Goal: Information Seeking & Learning: Learn about a topic

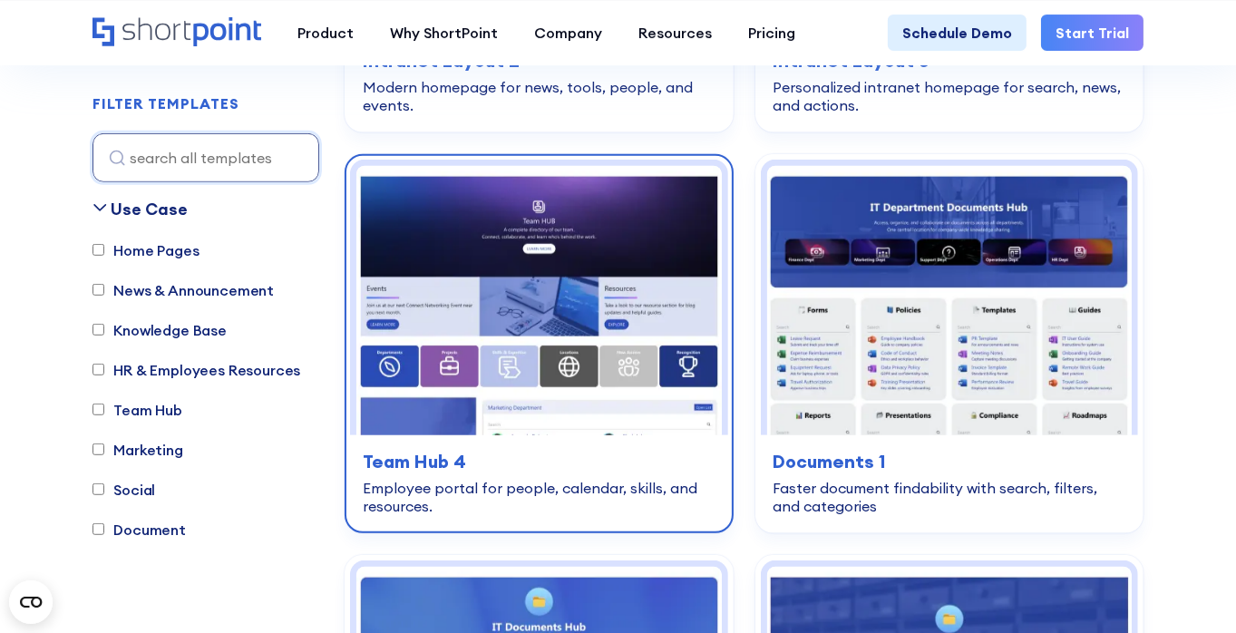
scroll to position [1270, 0]
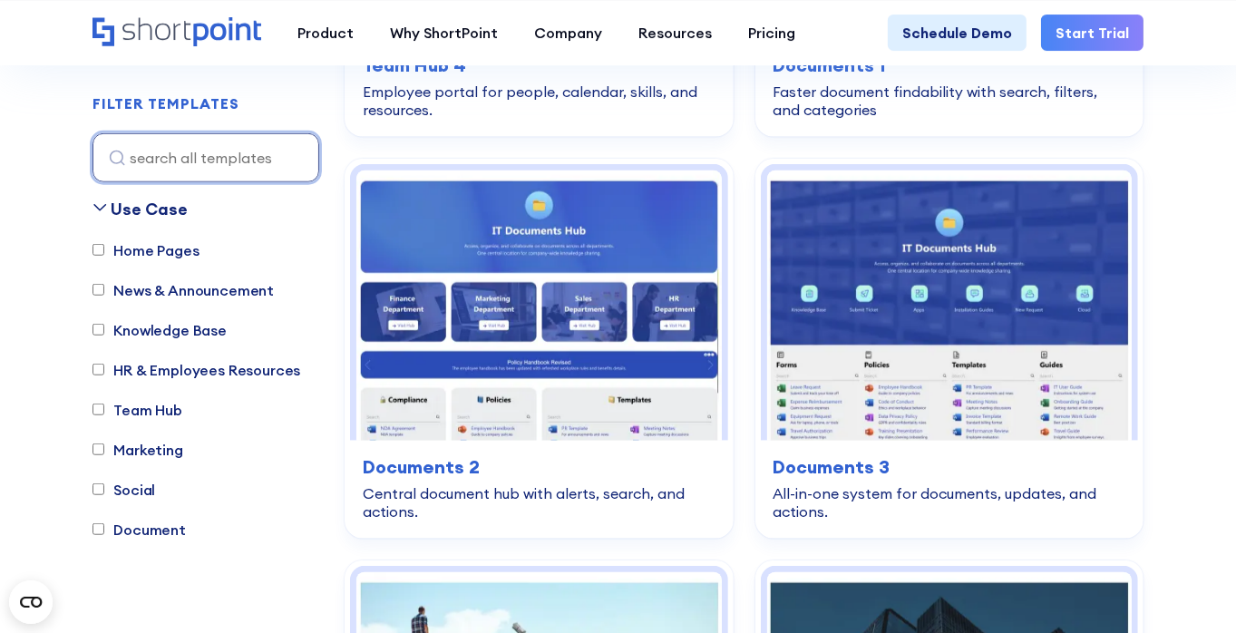
click at [305, 132] on input at bounding box center [206, 156] width 227 height 49
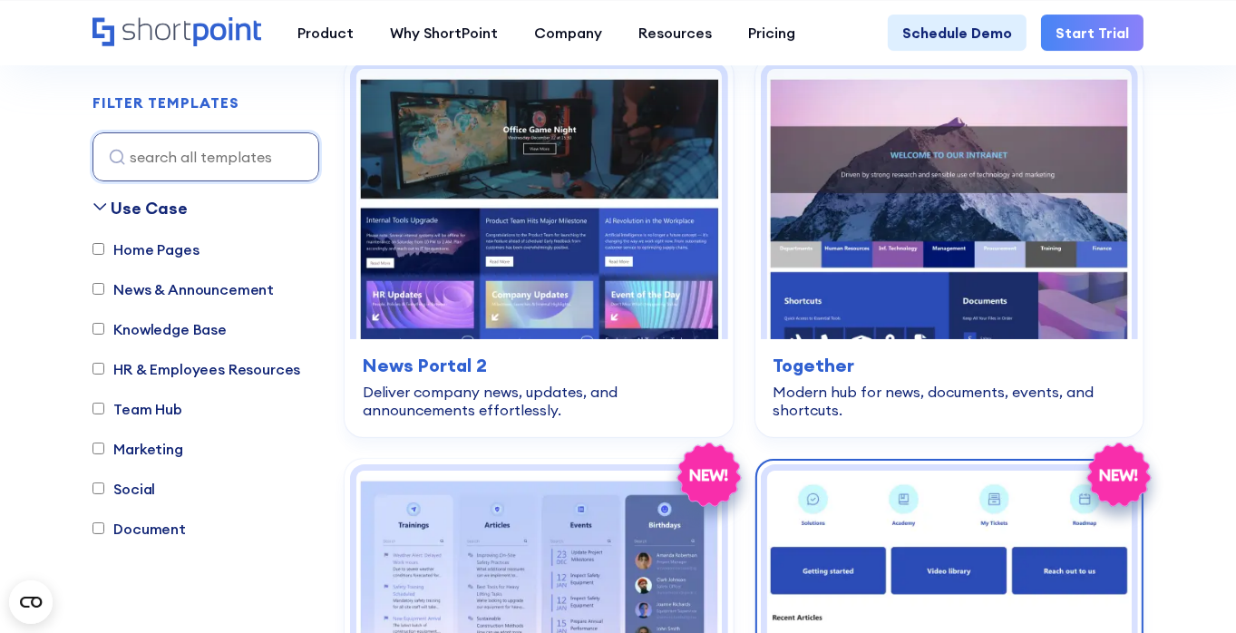
scroll to position [6077, 0]
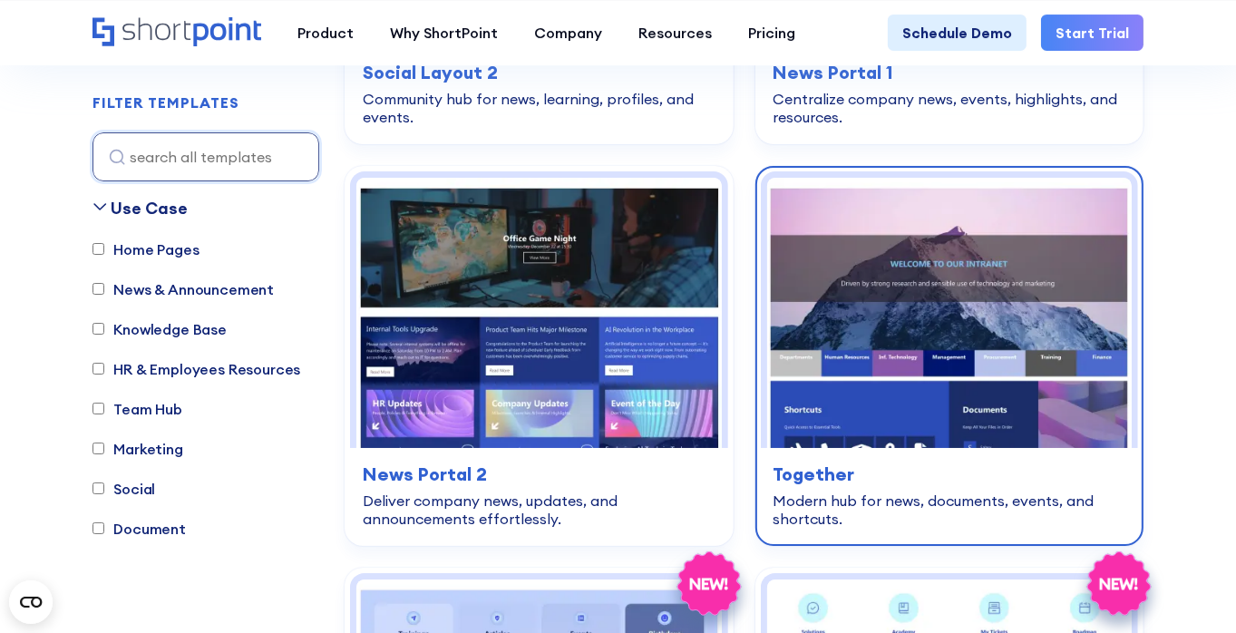
click at [843, 461] on h3 "Together" at bounding box center [950, 474] width 352 height 27
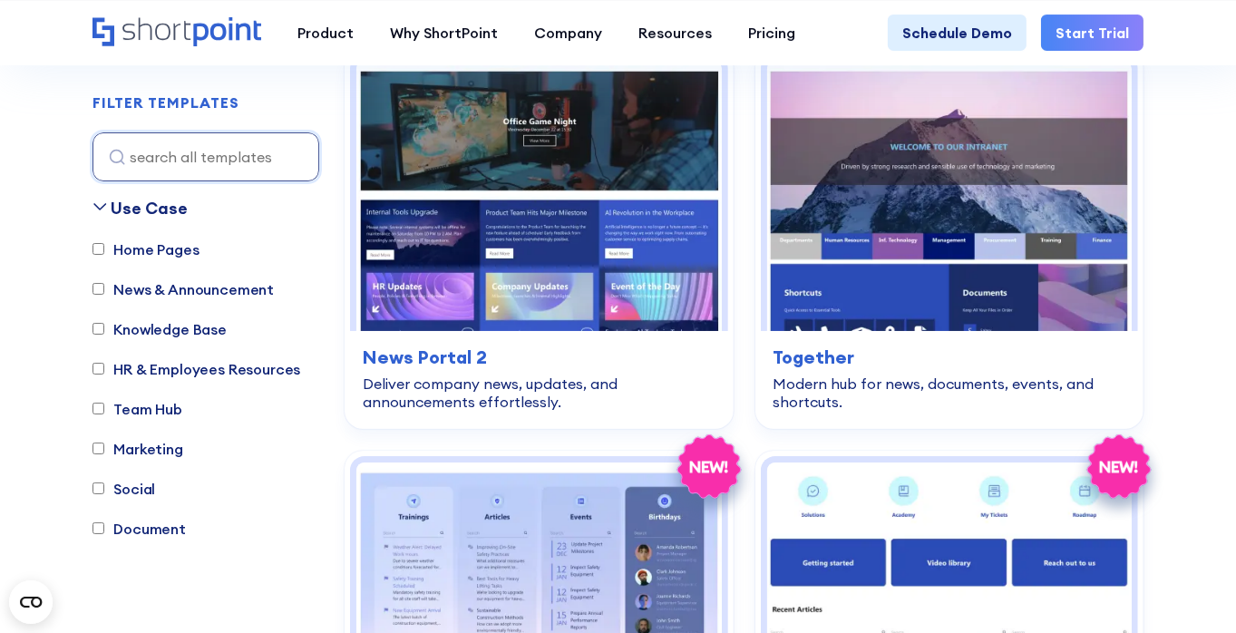
scroll to position [6349, 0]
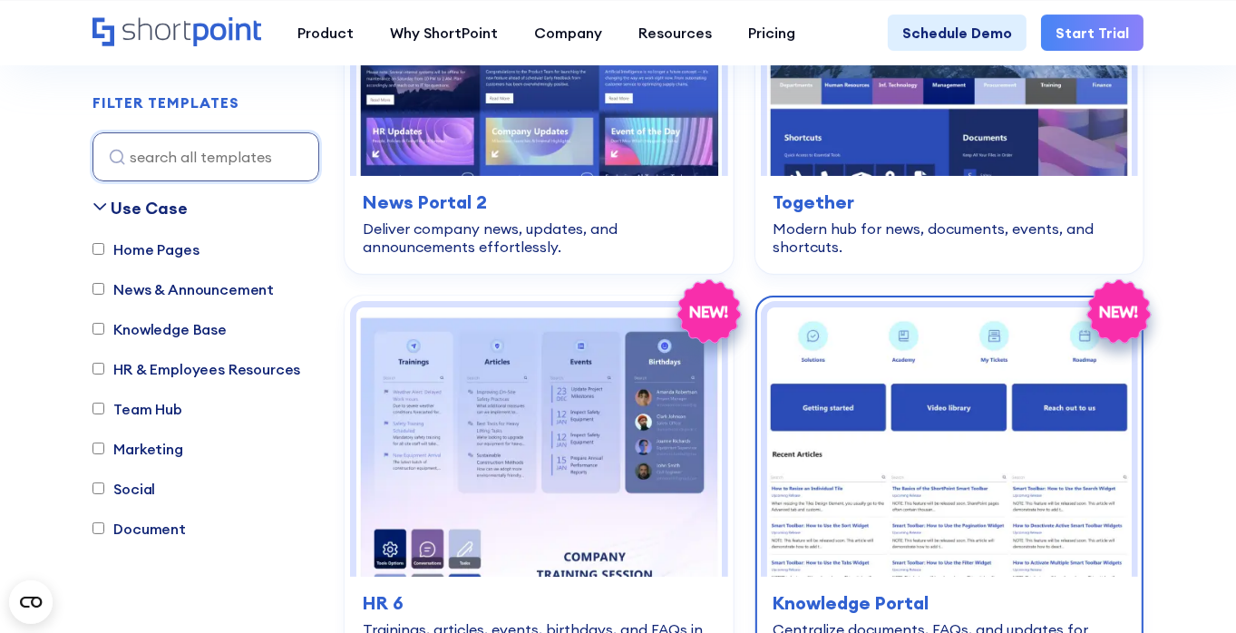
click at [889, 590] on h3 "Knowledge Portal" at bounding box center [950, 603] width 352 height 27
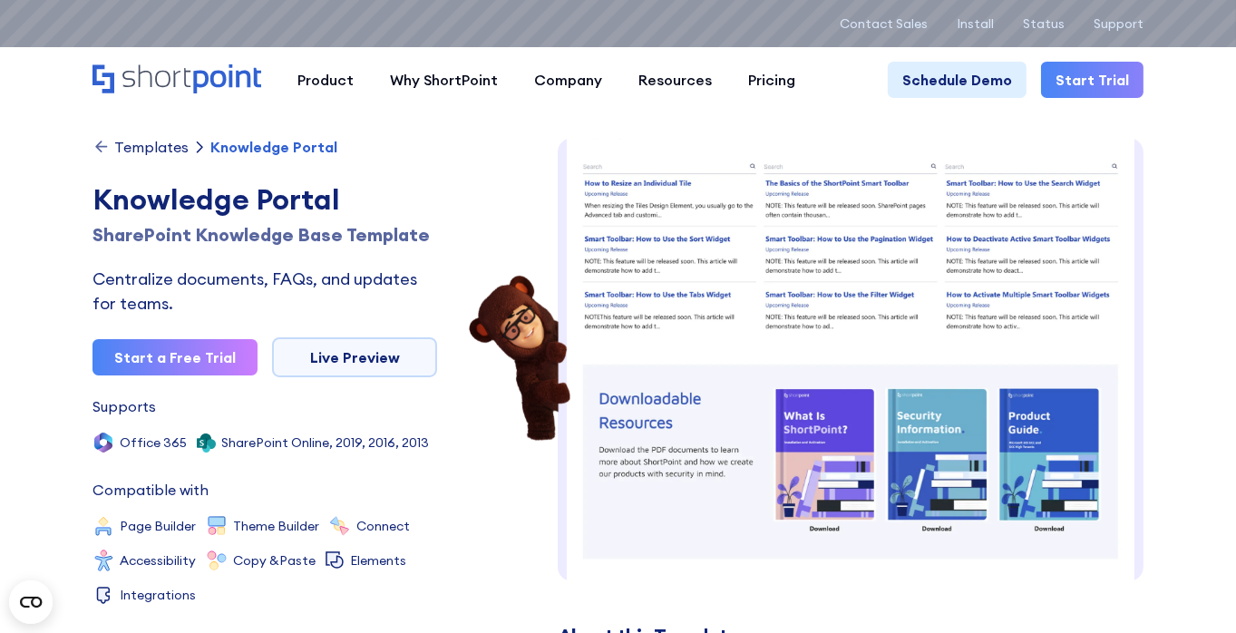
scroll to position [363, 0]
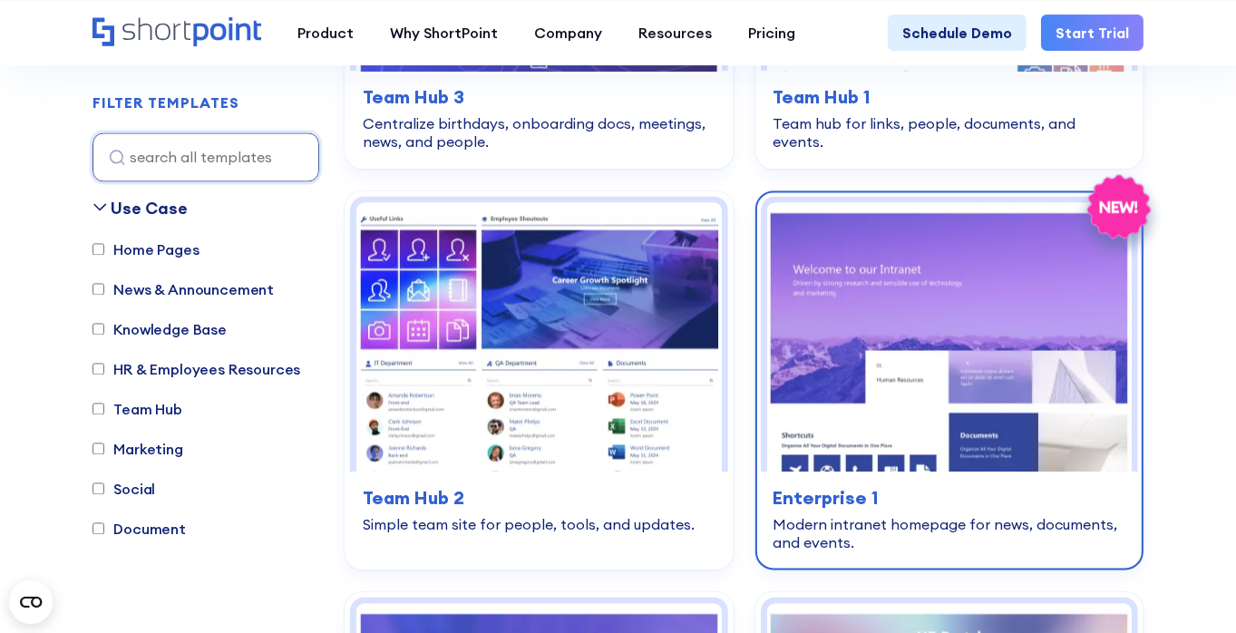
scroll to position [3356, 0]
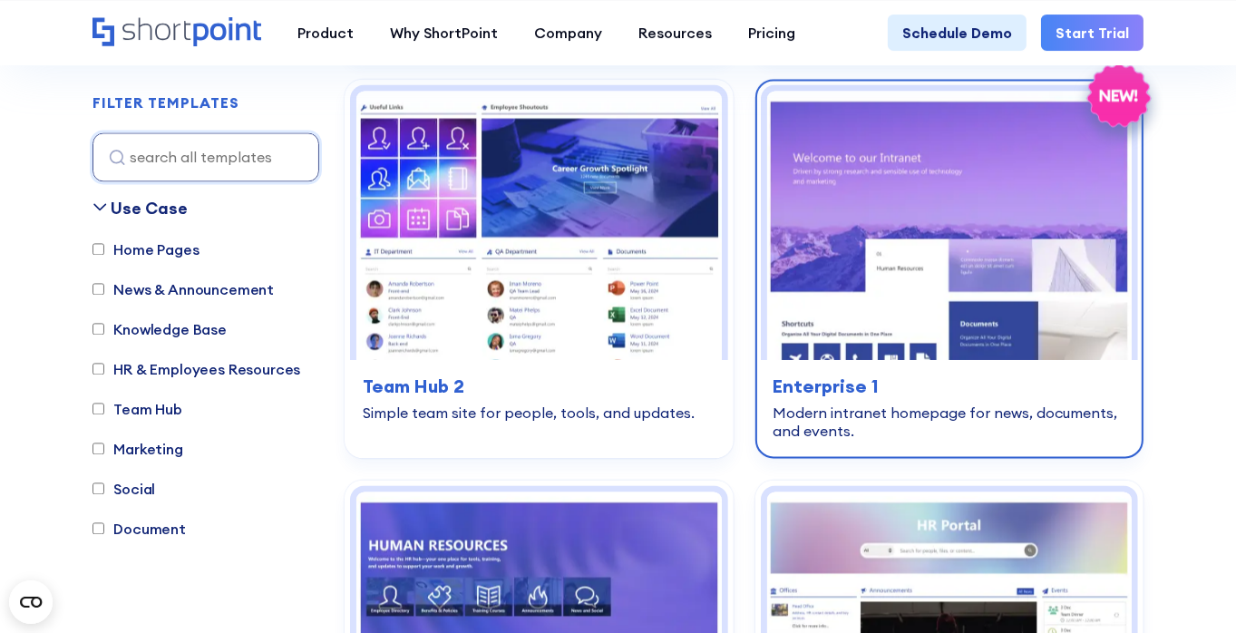
click at [867, 376] on h3 "Enterprise 1" at bounding box center [950, 386] width 352 height 27
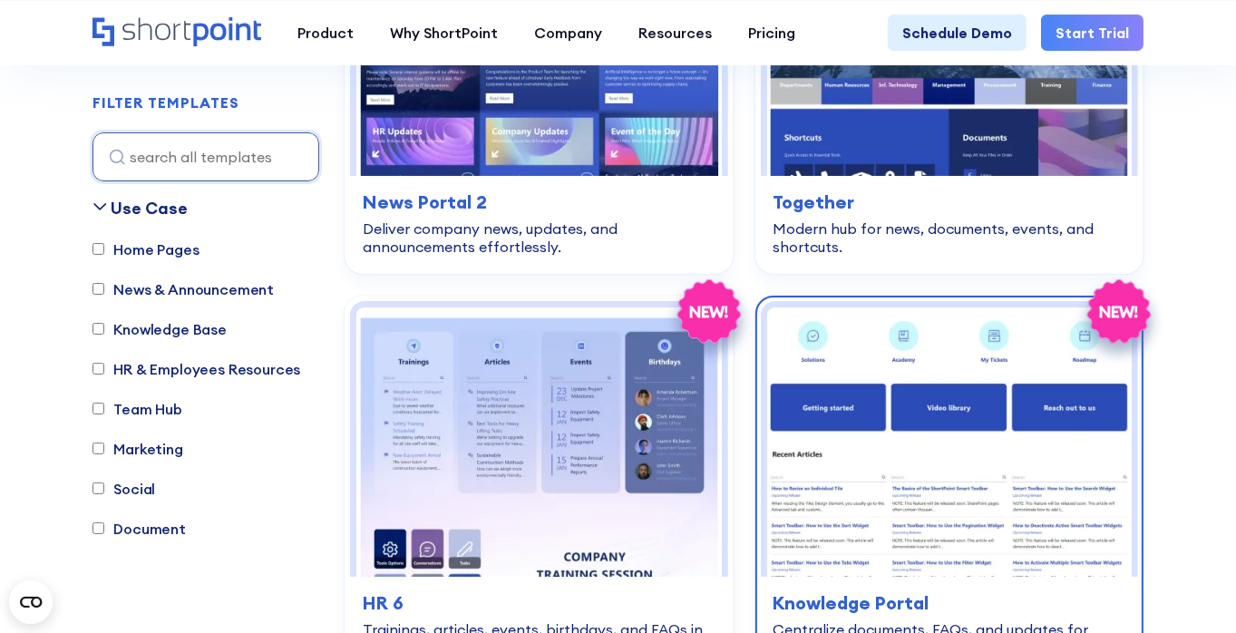
scroll to position [6530, 0]
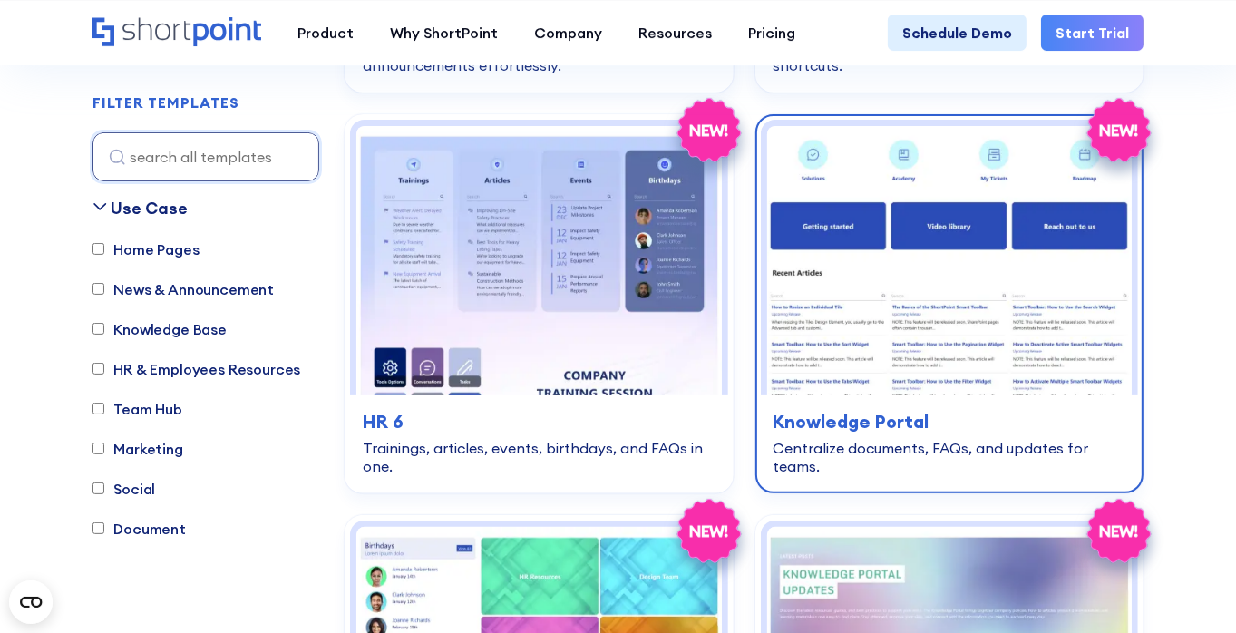
click at [878, 408] on h3 "Knowledge Portal" at bounding box center [950, 421] width 352 height 27
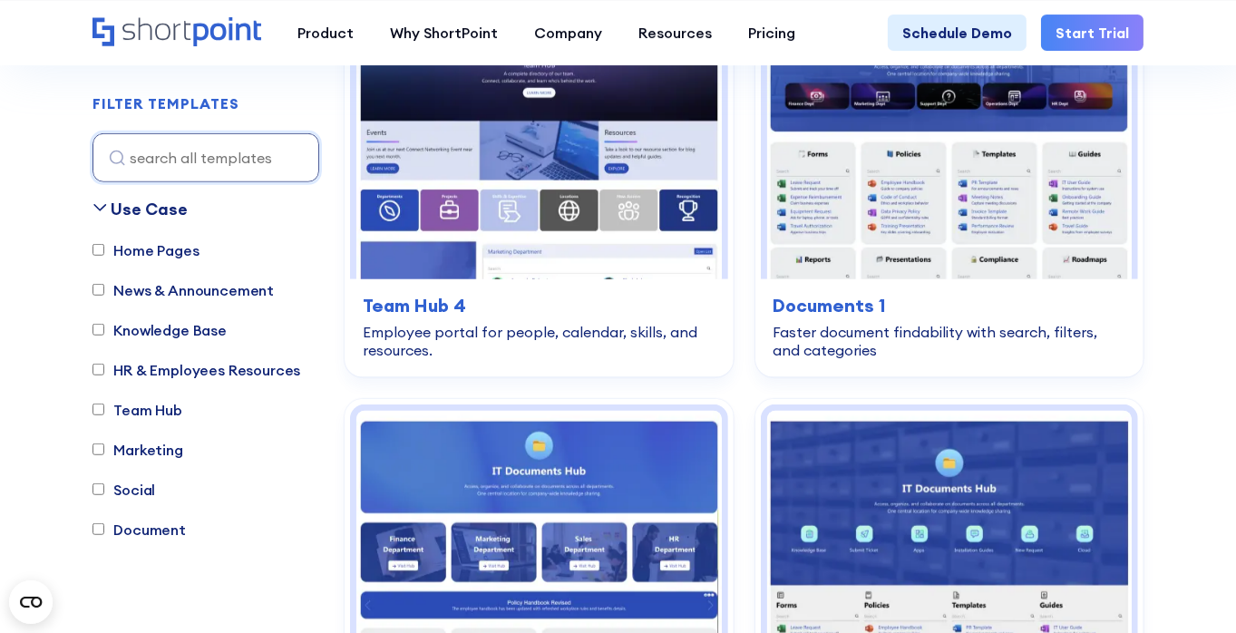
scroll to position [907, 0]
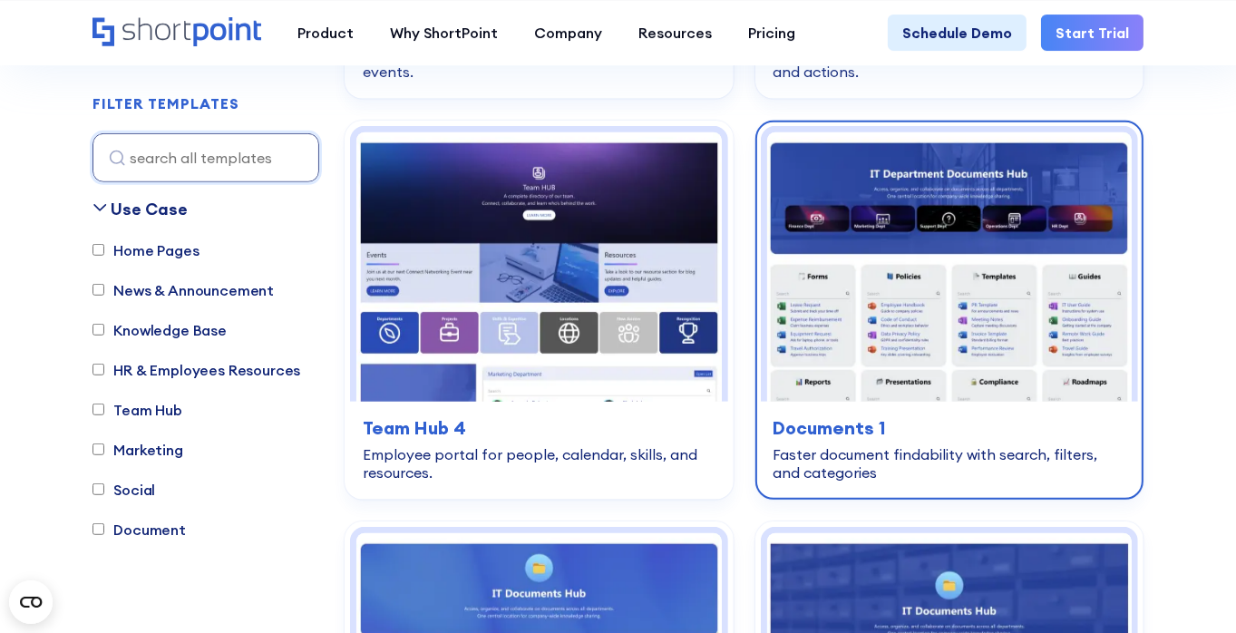
click at [825, 425] on h3 "Documents 1" at bounding box center [950, 427] width 352 height 27
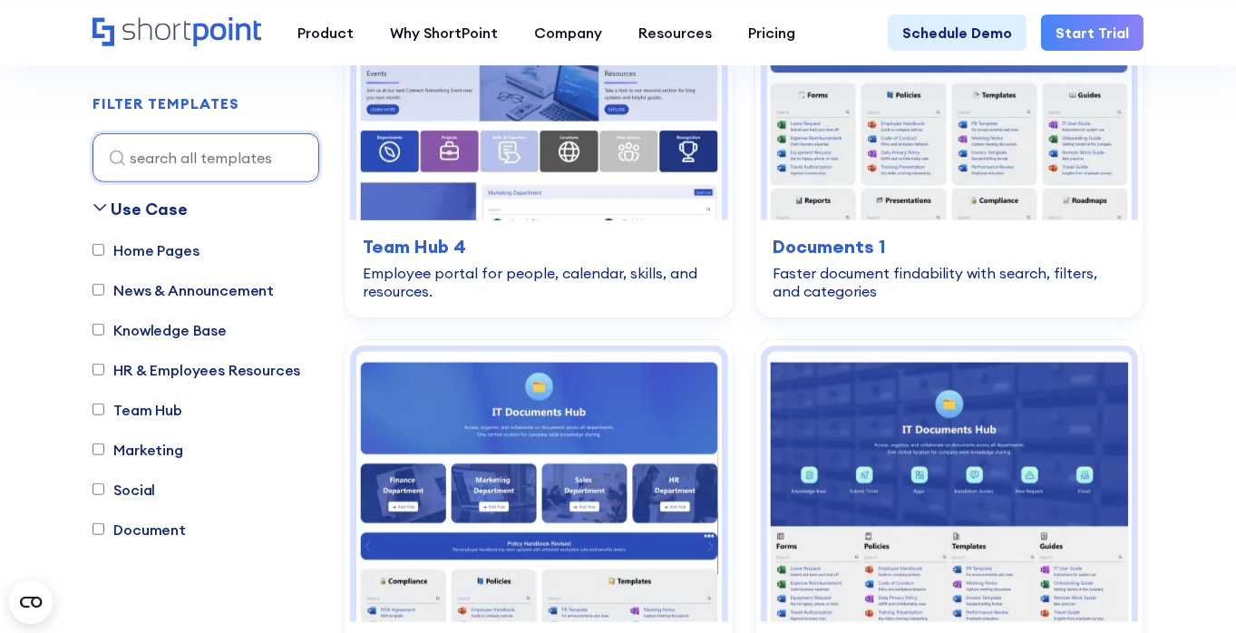
scroll to position [1360, 0]
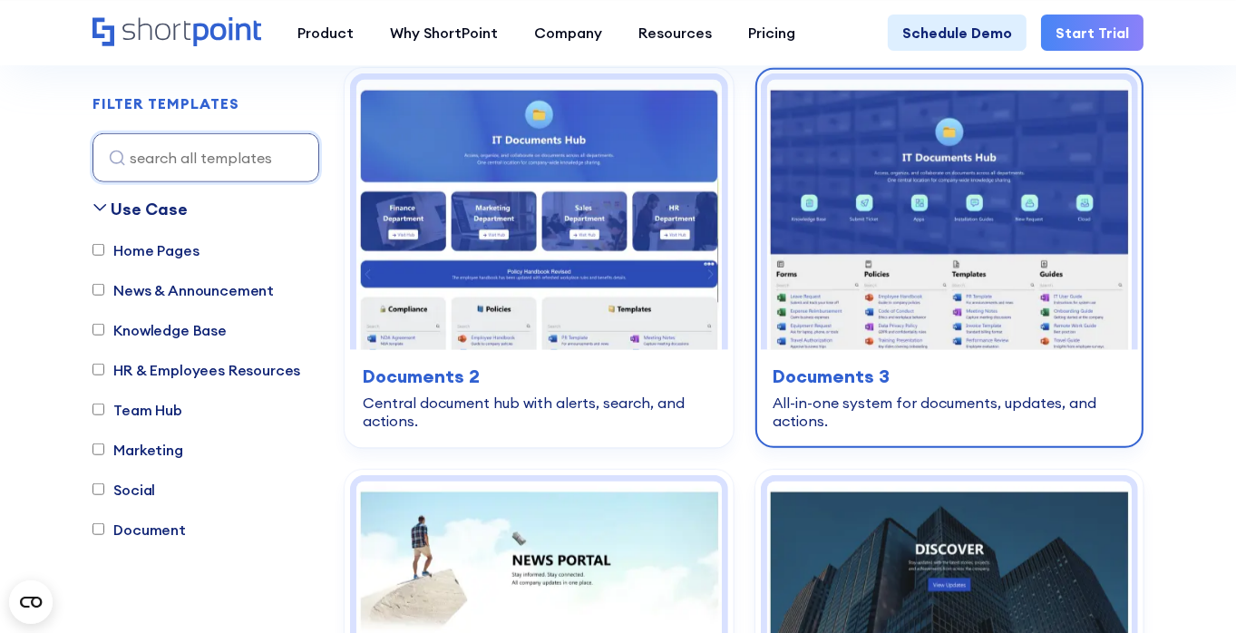
click at [878, 365] on h3 "Documents 3" at bounding box center [950, 376] width 352 height 27
